Goal: Task Accomplishment & Management: Manage account settings

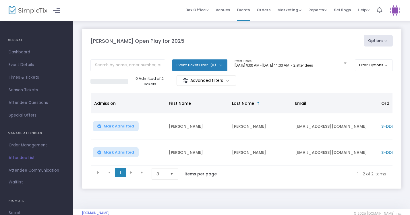
click at [291, 68] on div "8/22/2025 @ 9:00 AM - 8/22/2025 @ 11:00 AM • 2 attendees Event Times" at bounding box center [291, 64] width 113 height 11
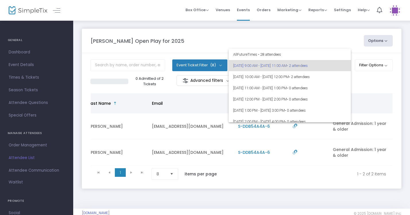
scroll to position [0, 143]
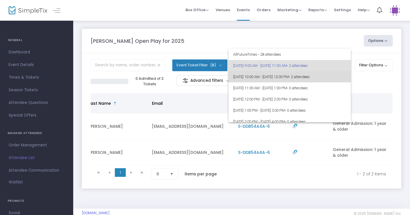
click at [295, 81] on span "8/22/2025 @ 10:00 AM - 8/22/2025 @ 12:00 PM • 2 attendees" at bounding box center [289, 76] width 113 height 11
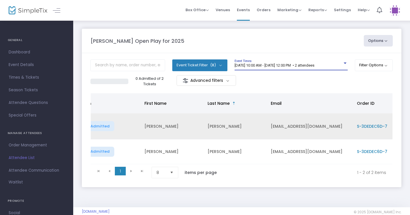
scroll to position [0, 0]
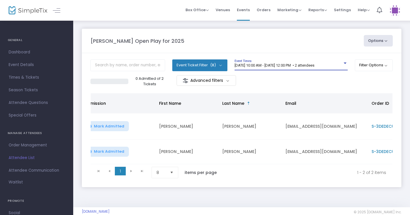
click at [315, 65] on span "8/22/2025 @ 10:00 AM - 8/22/2025 @ 12:00 PM • 2 attendees" at bounding box center [275, 65] width 80 height 4
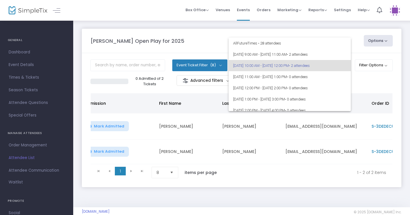
click at [323, 32] on div at bounding box center [205, 107] width 410 height 215
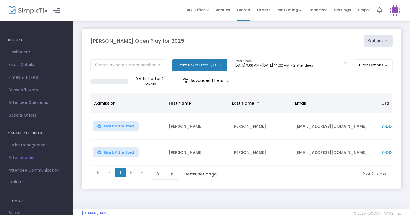
click at [328, 62] on div "8/22/2025 @ 9:00 AM - 8/22/2025 @ 11:00 AM • 2 attendees Event Times" at bounding box center [291, 64] width 113 height 11
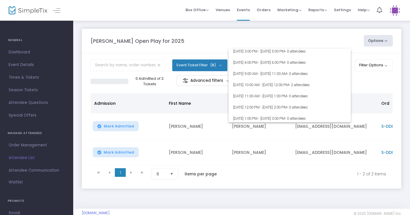
scroll to position [103, 0]
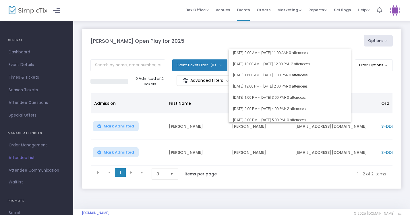
click at [331, 36] on div at bounding box center [205, 107] width 410 height 215
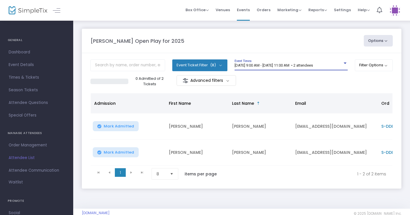
click at [306, 64] on span "[DATE] 9:00 AM - [DATE] 11:00 AM • 2 attendees" at bounding box center [274, 65] width 78 height 4
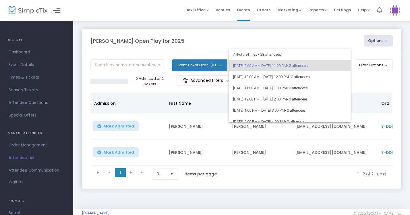
click at [297, 46] on div at bounding box center [205, 107] width 410 height 215
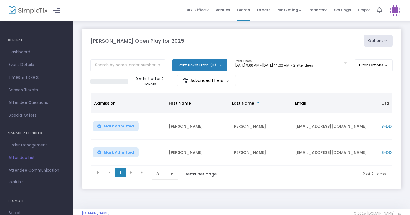
click at [313, 65] on span "[DATE] 9:00 AM - [DATE] 11:00 AM • 2 attendees" at bounding box center [274, 65] width 78 height 4
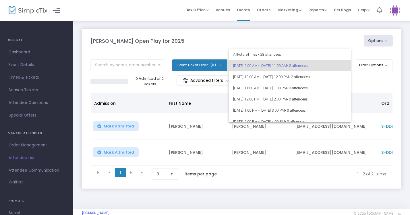
click at [285, 32] on div at bounding box center [205, 107] width 410 height 215
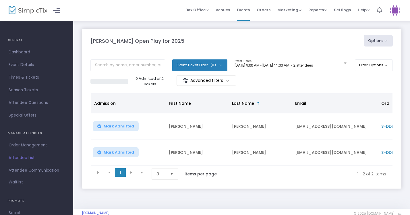
click at [344, 64] on div at bounding box center [345, 63] width 3 height 1
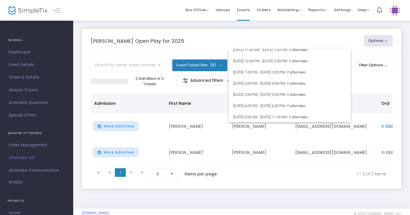
scroll to position [41, 0]
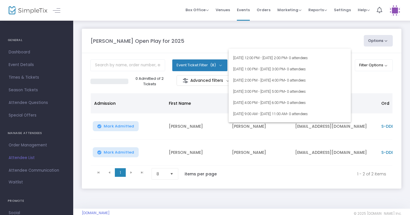
click at [319, 47] on div at bounding box center [205, 107] width 410 height 215
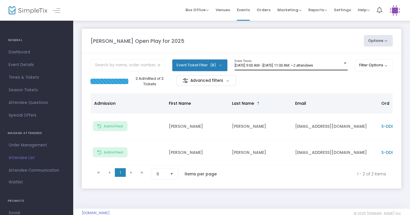
click at [288, 64] on span "[DATE] 9:00 AM - [DATE] 11:00 AM • 2 attendees" at bounding box center [274, 65] width 78 height 4
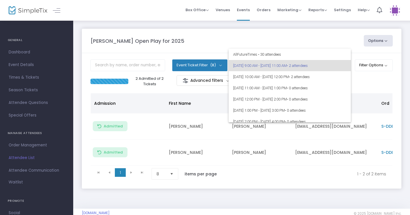
click at [358, 78] on div at bounding box center [205, 107] width 410 height 215
